Goal: Task Accomplishment & Management: Complete application form

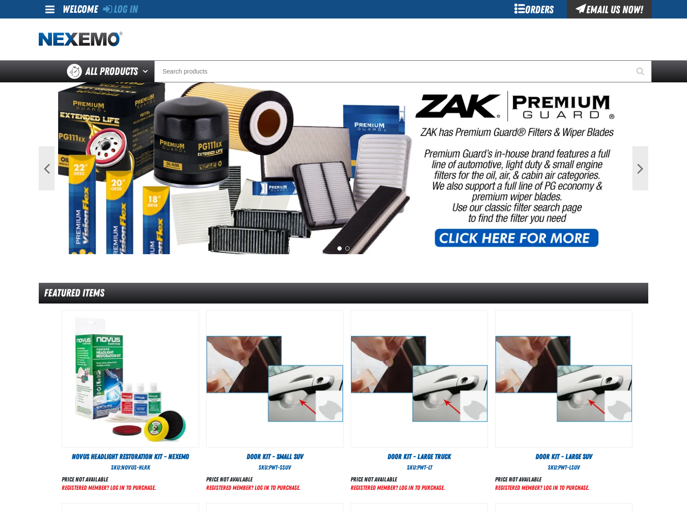
scroll to position [343, 0]
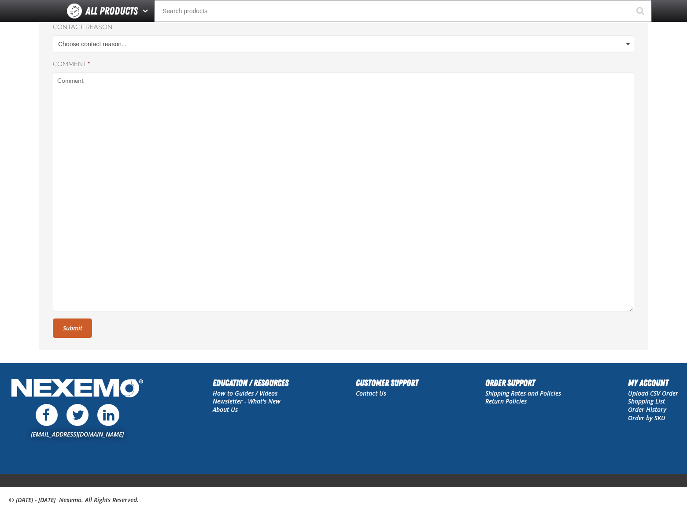
scroll to position [60, 0]
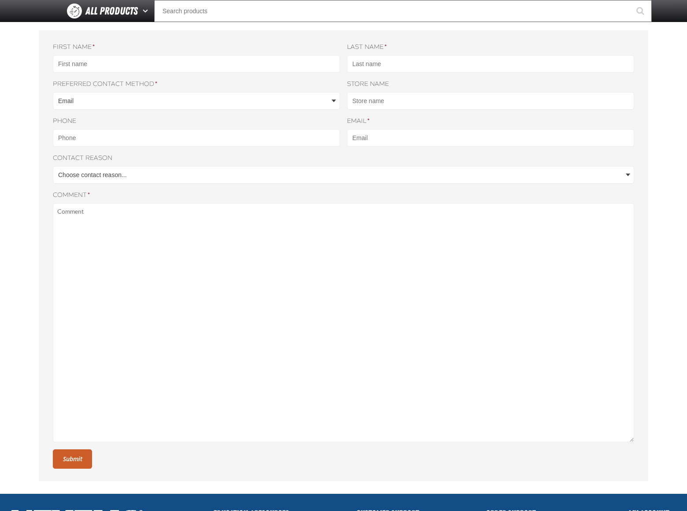
select select "[DOMAIN_NAME]"
select select "1"
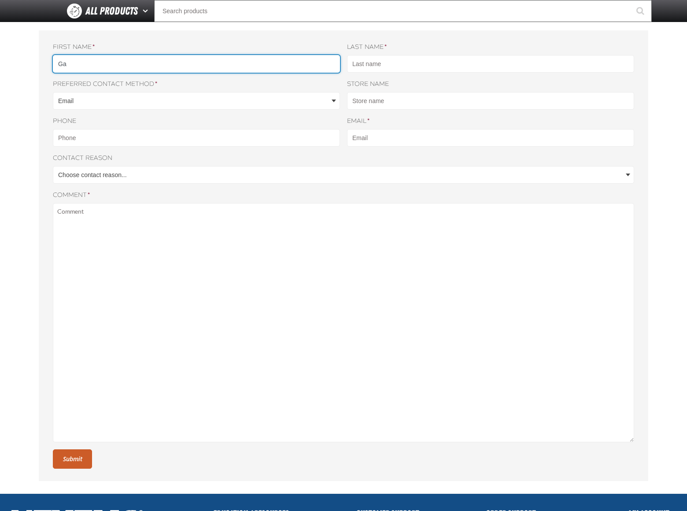
scroll to position [0, 0]
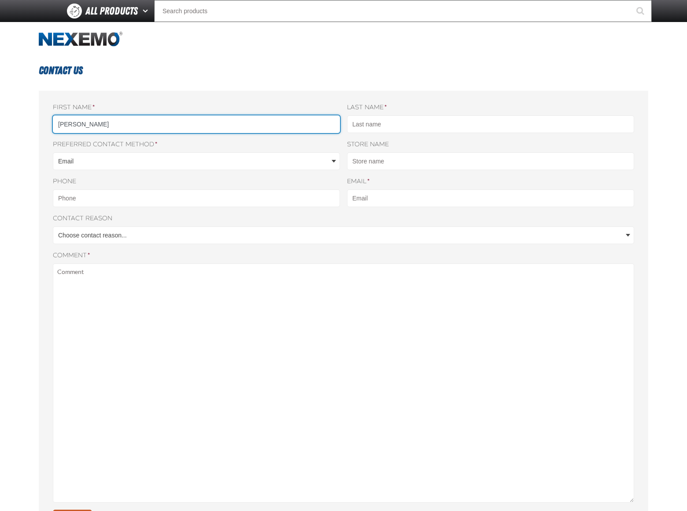
type input "Gary"
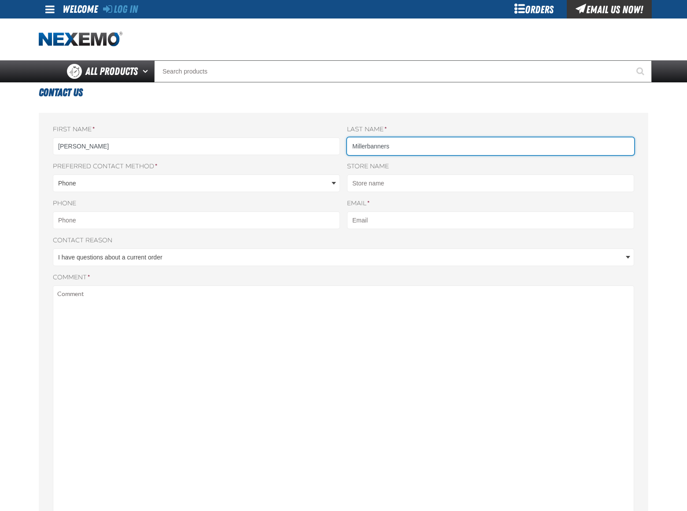
type input "Millerbanners"
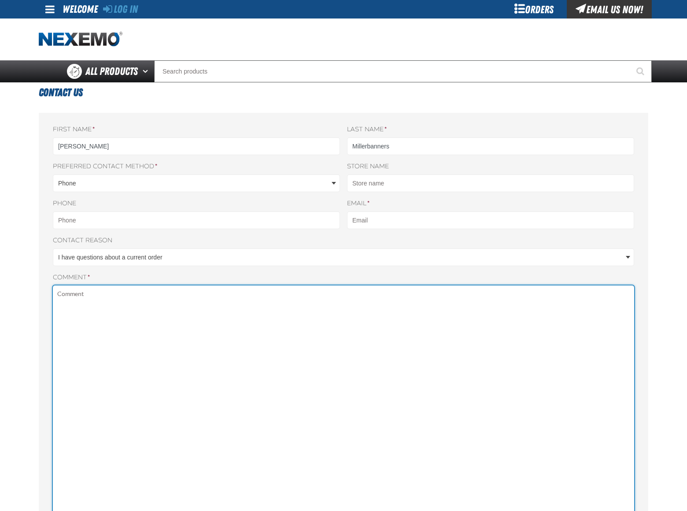
click at [343, 298] on textarea "Comment *" at bounding box center [343, 404] width 581 height 239
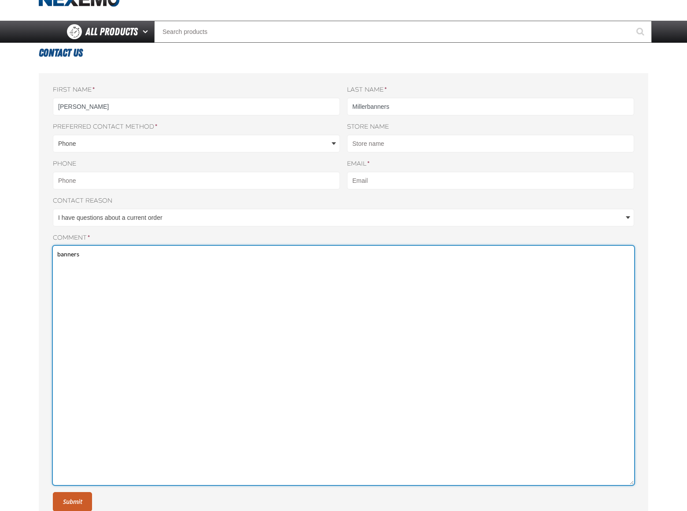
type textarea "banners"
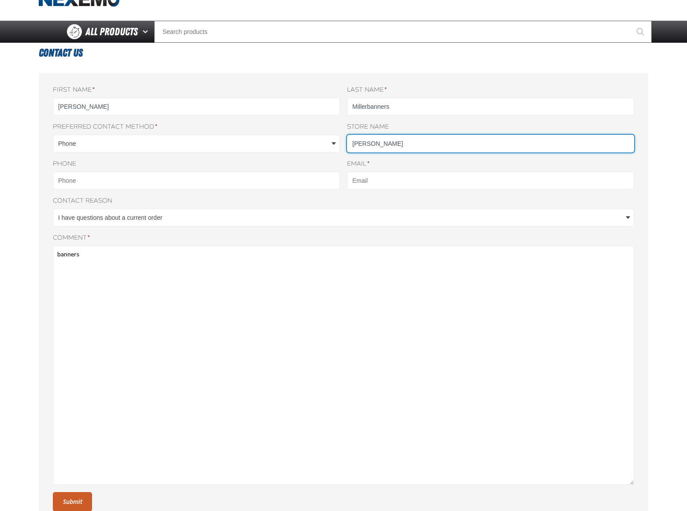
scroll to position [0, 0]
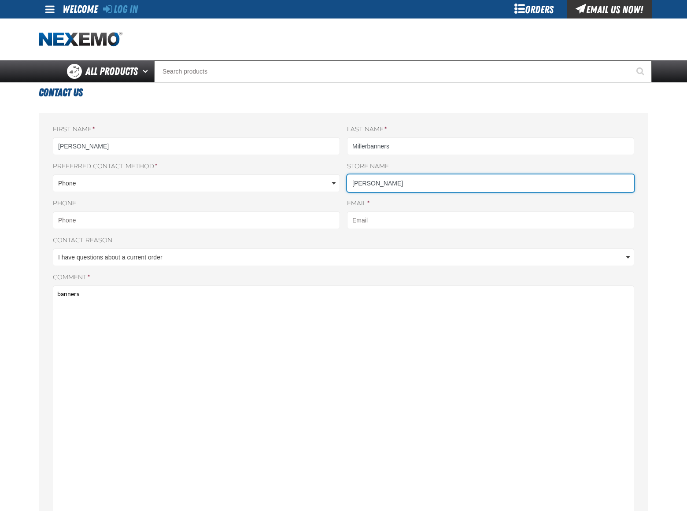
type input "Gary Miller"
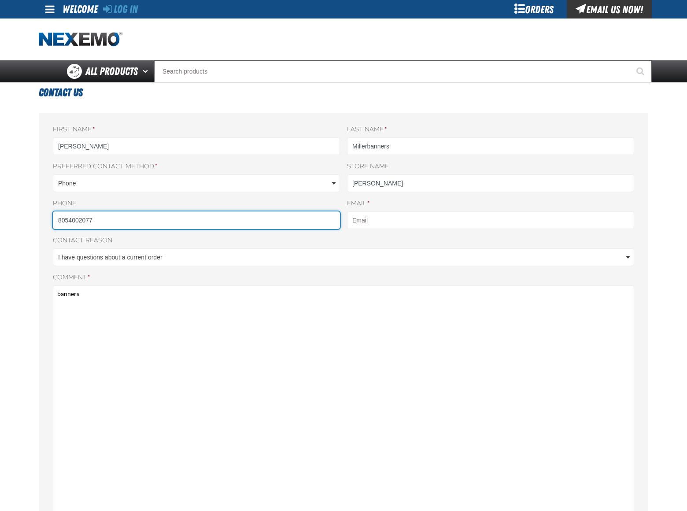
type input "8054002077"
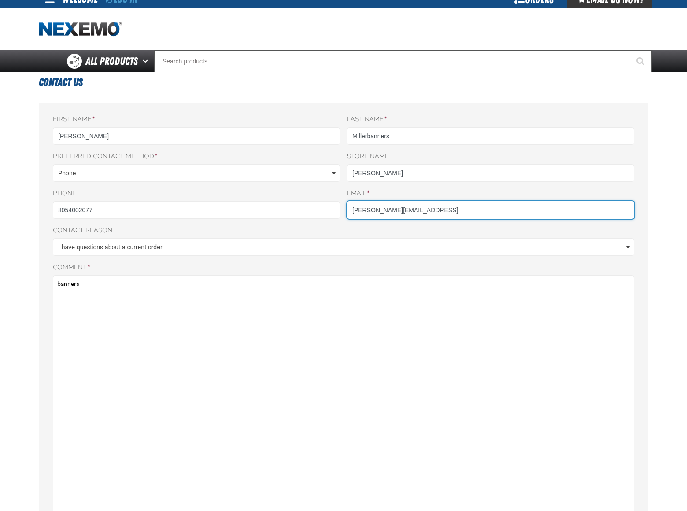
type input "gary_miller@dominateposition.combanners"
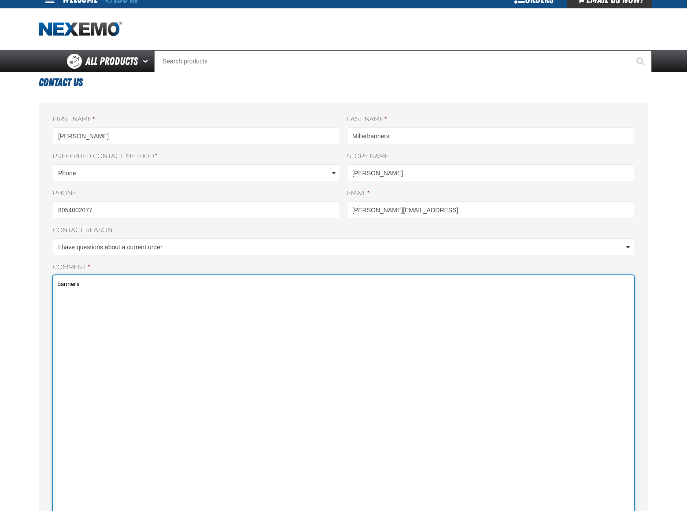
click at [343, 298] on textarea "banners" at bounding box center [343, 394] width 581 height 239
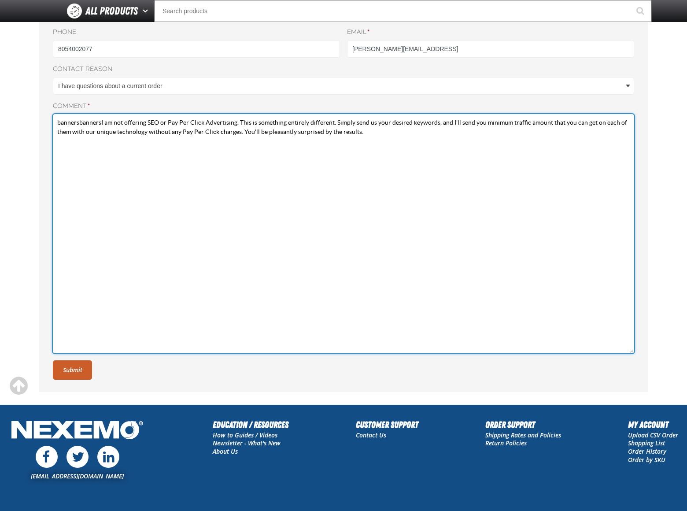
type textarea "bannersbannersI am not offering SEO or Pay Per Click Advertising. This is somet…"
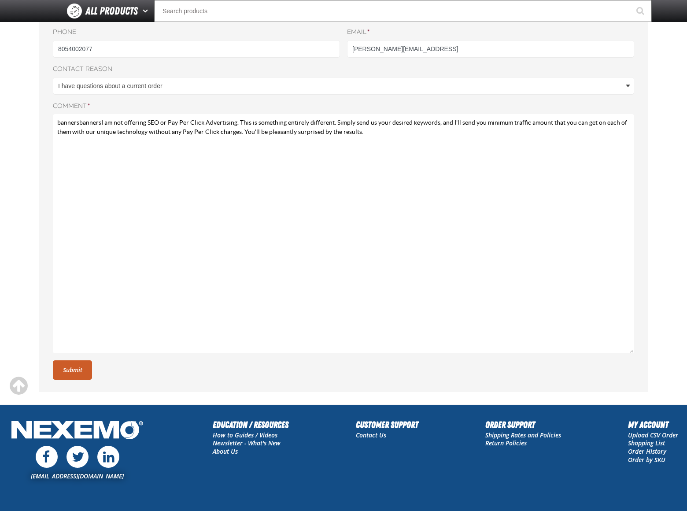
click at [73, 369] on button "Submit" at bounding box center [72, 369] width 39 height 19
